Goal: Navigation & Orientation: Find specific page/section

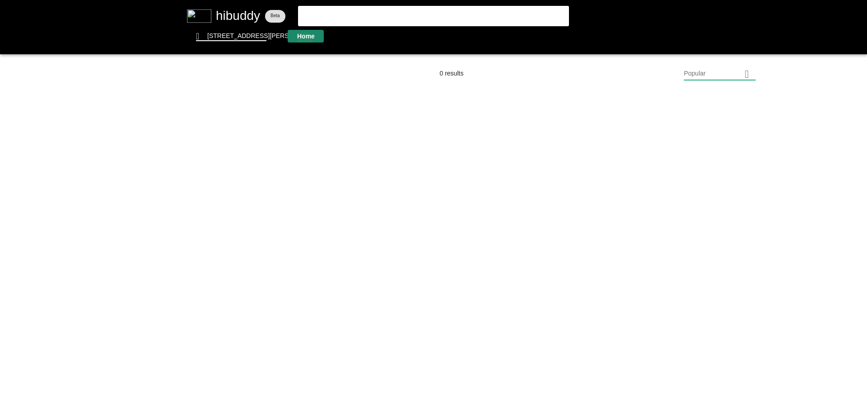
click at [305, 41] on flt-glass-pane at bounding box center [433, 206] width 867 height 412
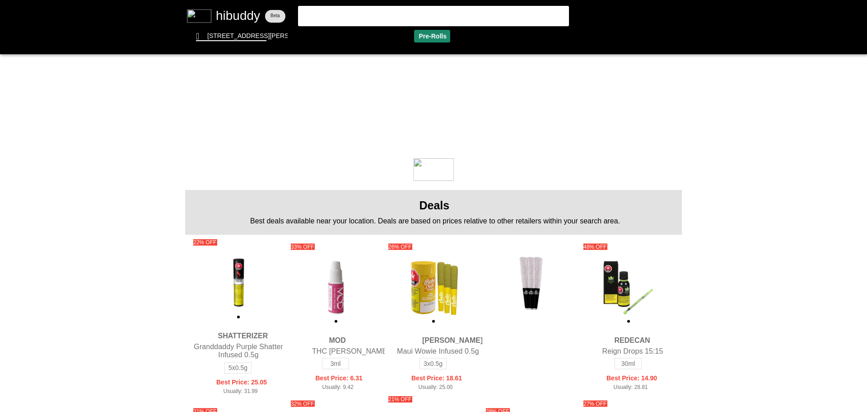
click at [434, 37] on flt-glass-pane at bounding box center [433, 206] width 867 height 412
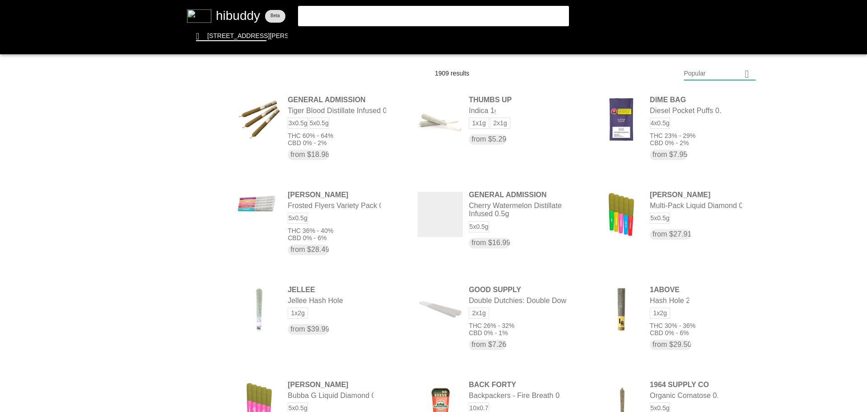
click at [720, 71] on flt-glass-pane at bounding box center [433, 206] width 867 height 412
click at [710, 317] on flt-glass-pane at bounding box center [433, 206] width 867 height 412
